Goal: Check status

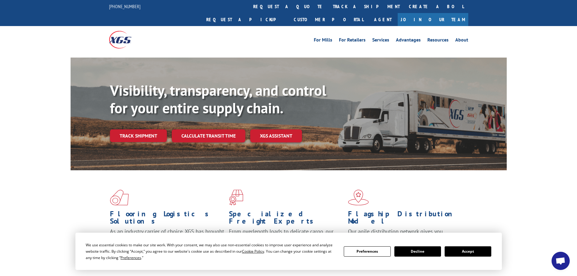
click at [147, 131] on div "Visibility, transparency, and control for your entire supply chain. Track shipm…" at bounding box center [308, 124] width 397 height 85
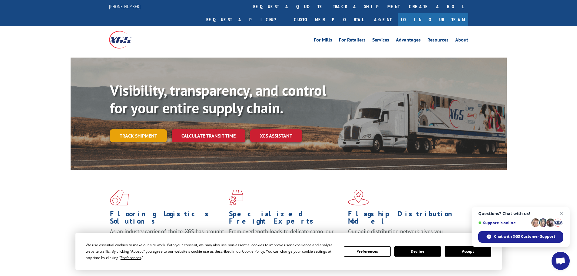
click at [140, 129] on link "Track shipment" at bounding box center [138, 135] width 57 height 13
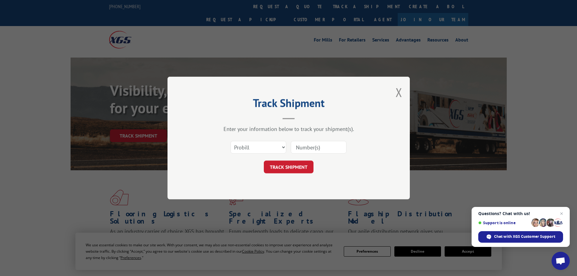
click at [307, 147] on input at bounding box center [319, 147] width 56 height 13
paste input "[PHONE_NUMBER]"
type input "[PHONE_NUMBER]"
click at [283, 167] on button "TRACK SHIPMENT" at bounding box center [289, 167] width 50 height 13
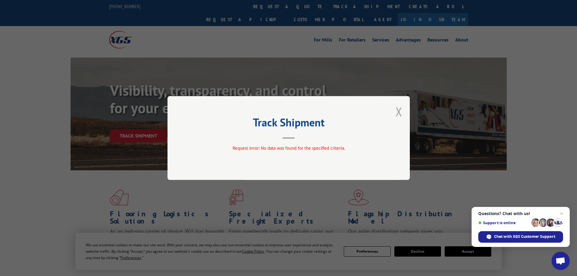
click at [398, 110] on button "Close modal" at bounding box center [399, 112] width 7 height 16
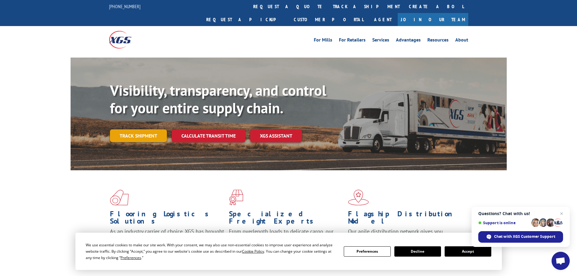
click at [135, 129] on link "Track shipment" at bounding box center [138, 135] width 57 height 13
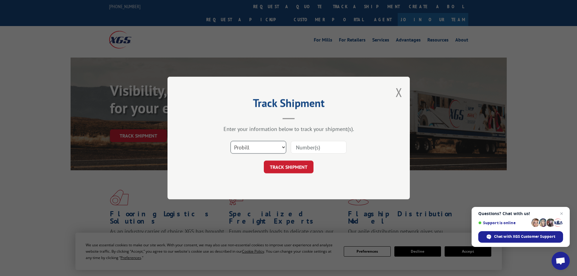
click at [262, 148] on select "Select category... Probill BOL PO" at bounding box center [258, 147] width 56 height 13
select select "bol"
click at [230, 141] on select "Select category... Probill BOL PO" at bounding box center [258, 147] width 56 height 13
click at [316, 146] on input at bounding box center [319, 147] width 56 height 13
paste input "4023440516"
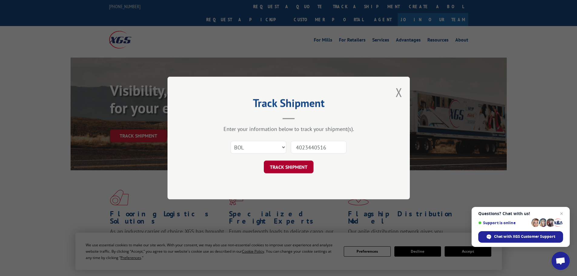
type input "4023440516"
click at [291, 173] on button "TRACK SHIPMENT" at bounding box center [289, 167] width 50 height 13
